Goal: Find specific page/section: Find specific page/section

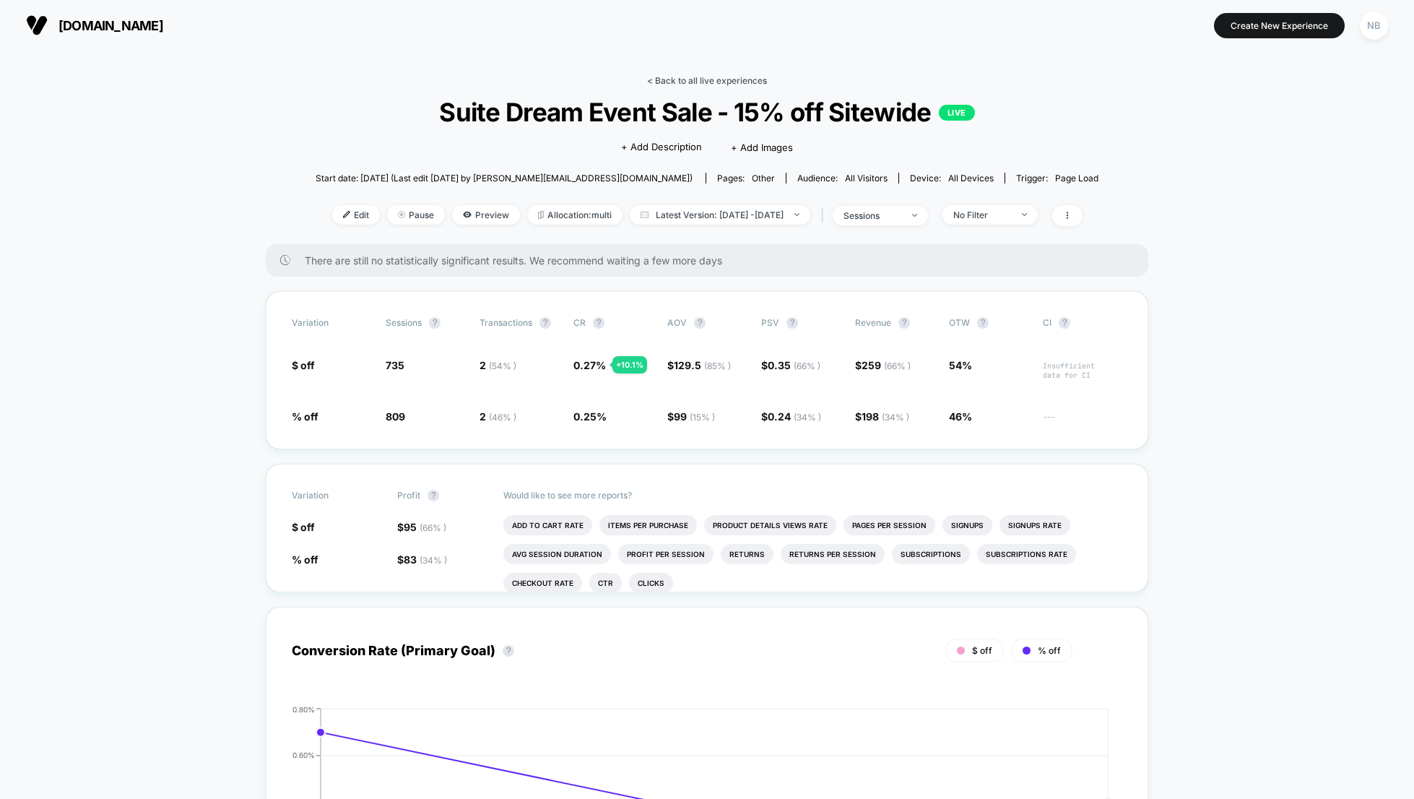
click at [675, 82] on link "< Back to all live experiences" at bounding box center [707, 80] width 120 height 11
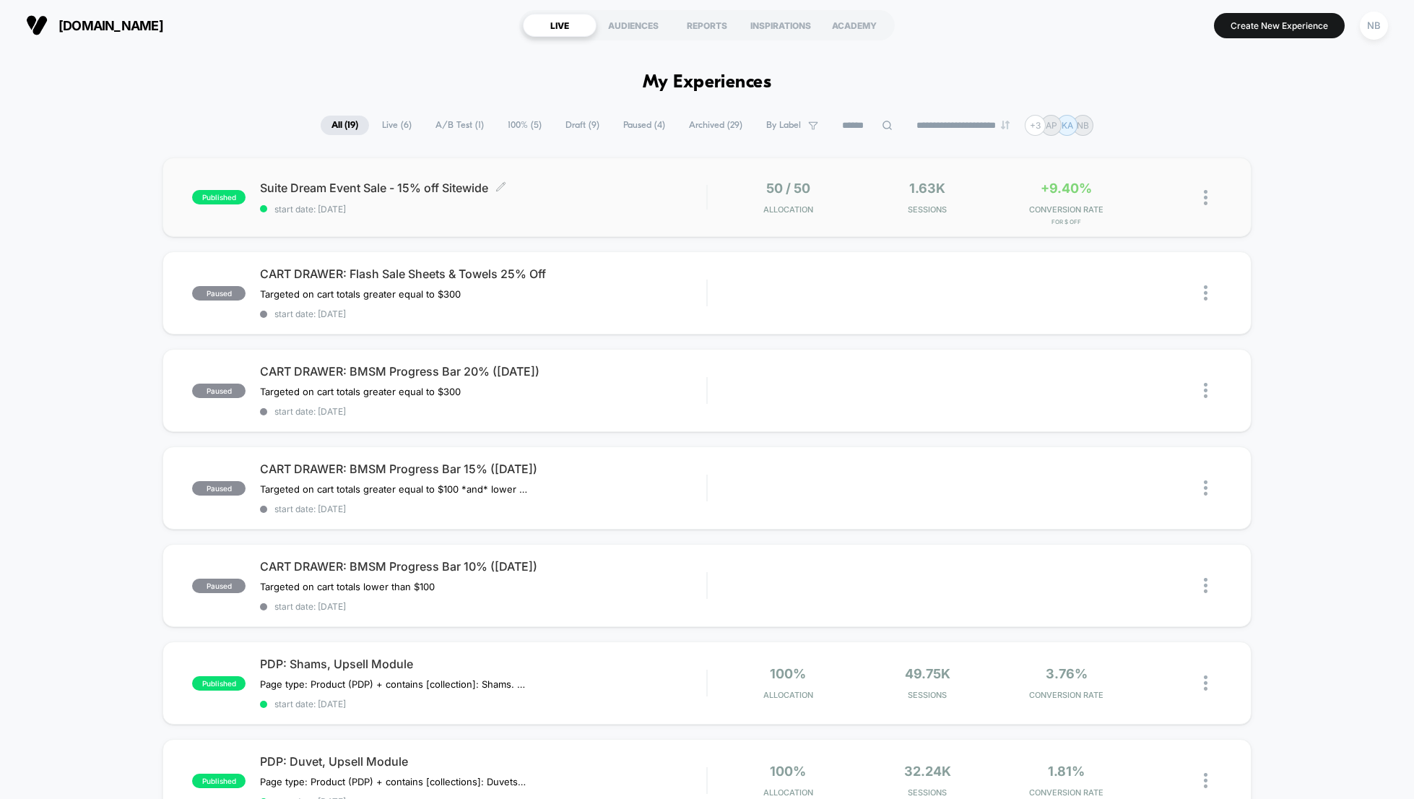
click at [332, 188] on span "Suite Dream Event Sale - 15% off Sitewide Click to edit experience details" at bounding box center [483, 188] width 446 height 14
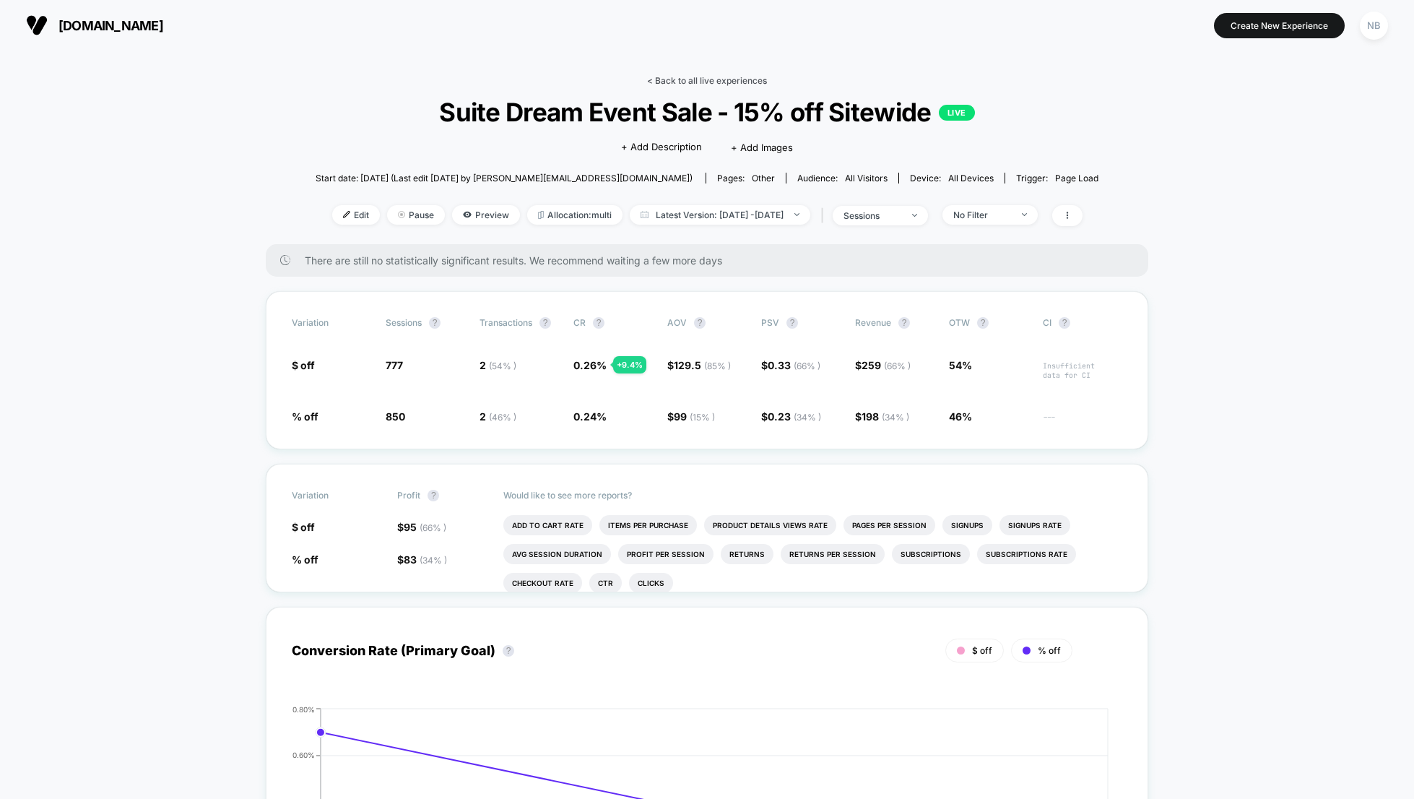
click at [703, 82] on link "< Back to all live experiences" at bounding box center [707, 80] width 120 height 11
